Goal: Information Seeking & Learning: Learn about a topic

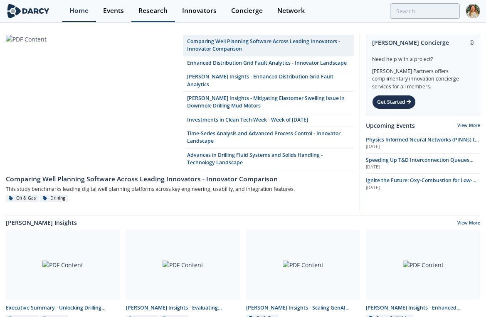
drag, startPoint x: 117, startPoint y: 8, endPoint x: 135, endPoint y: 20, distance: 21.3
click at [117, 8] on div "Events" at bounding box center [113, 10] width 21 height 7
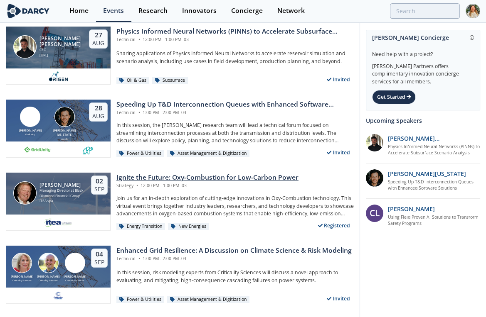
scroll to position [46, 0]
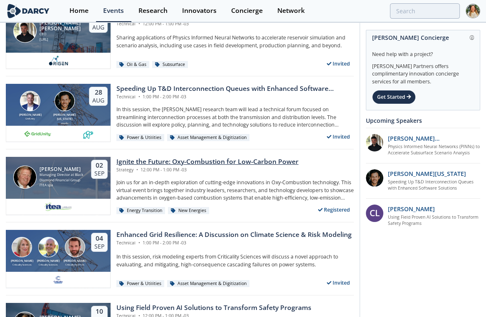
click at [134, 160] on div "Ignite the Future: Oxy-Combustion for Low-Carbon Power" at bounding box center [207, 162] width 182 height 10
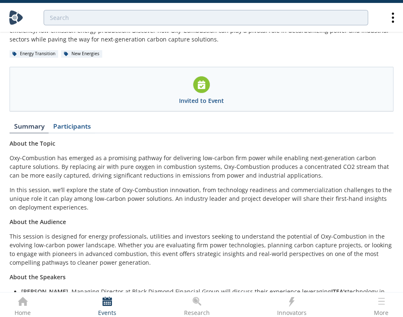
scroll to position [73, 0]
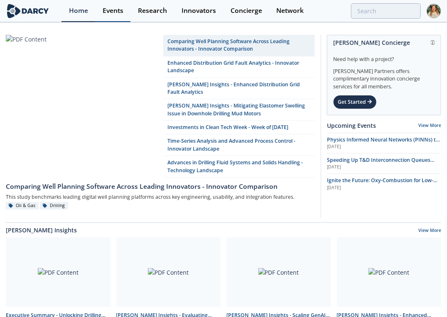
click at [109, 8] on div "Events" at bounding box center [113, 10] width 21 height 7
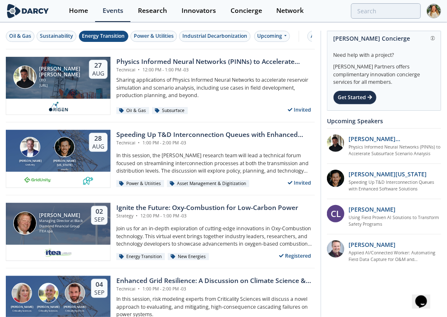
click at [101, 36] on div "Energy Transition" at bounding box center [103, 35] width 43 height 7
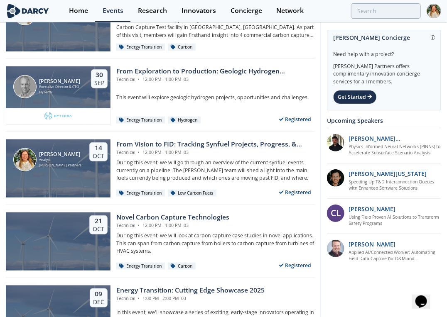
scroll to position [138, 0]
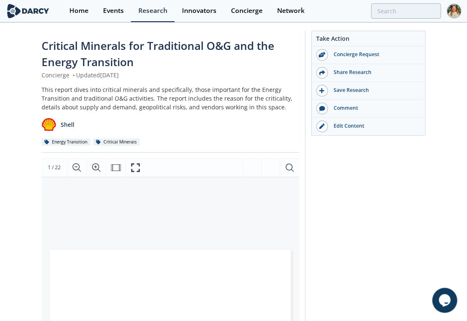
click at [188, 101] on div "This report dives into critical minerals and specifically, those important for …" at bounding box center [171, 98] width 258 height 26
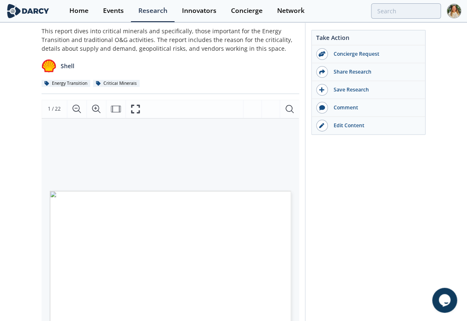
scroll to position [92, 0]
